Goal: Task Accomplishment & Management: Manage account settings

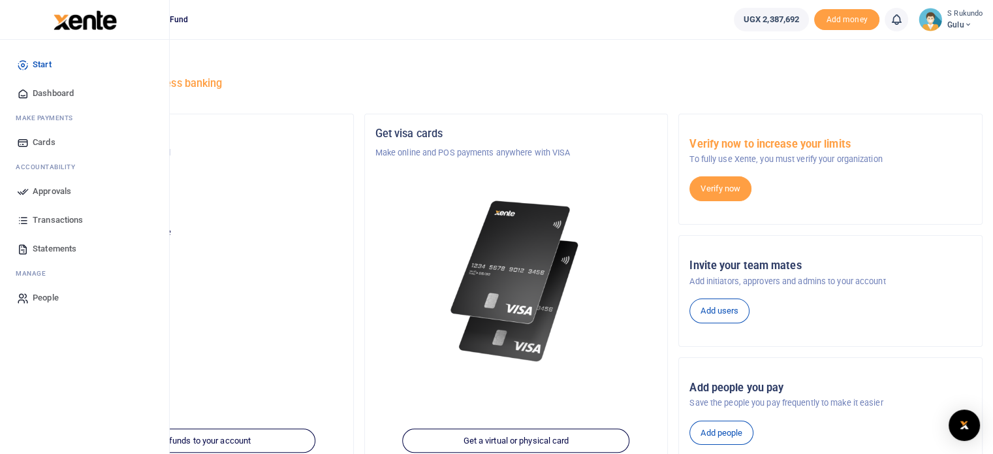
click at [20, 196] on icon at bounding box center [23, 191] width 12 height 12
click at [50, 195] on span "Approvals" at bounding box center [52, 191] width 39 height 13
click at [44, 190] on span "Approvals" at bounding box center [52, 191] width 39 height 13
click at [47, 191] on span "Approvals" at bounding box center [52, 191] width 39 height 13
